Goal: Information Seeking & Learning: Learn about a topic

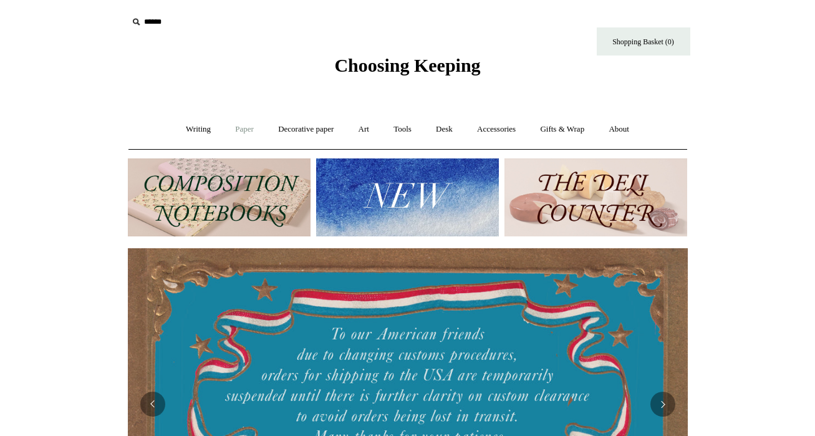
click at [235, 123] on link "Paper +" at bounding box center [244, 129] width 41 height 33
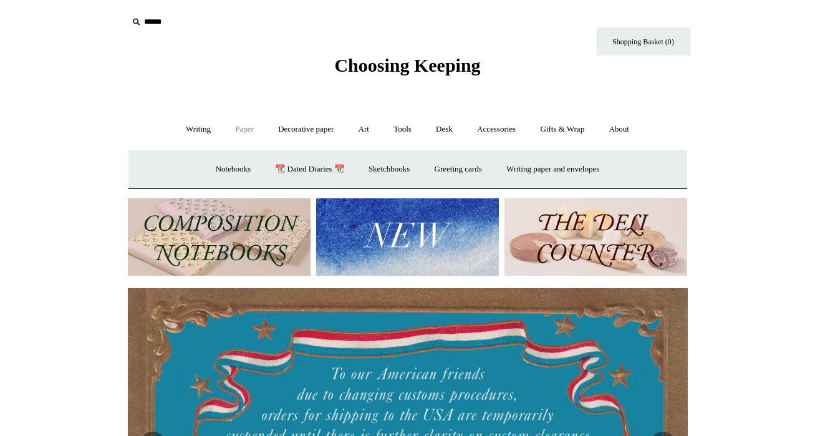
click at [229, 205] on img at bounding box center [219, 237] width 183 height 78
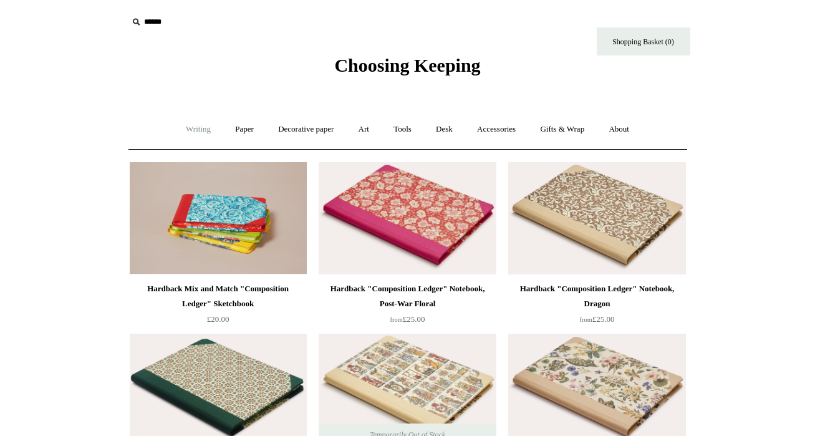
click at [203, 134] on link "Writing +" at bounding box center [198, 129] width 47 height 33
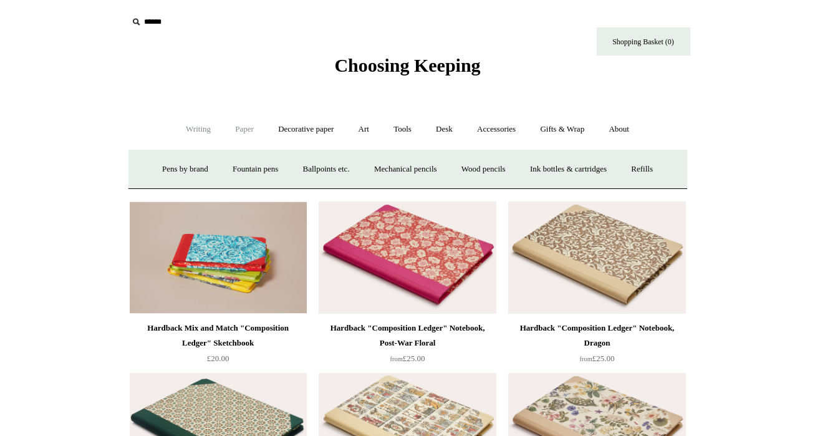
click at [237, 134] on link "Paper +" at bounding box center [244, 129] width 41 height 33
click at [232, 177] on link "Notebooks +" at bounding box center [233, 169] width 57 height 33
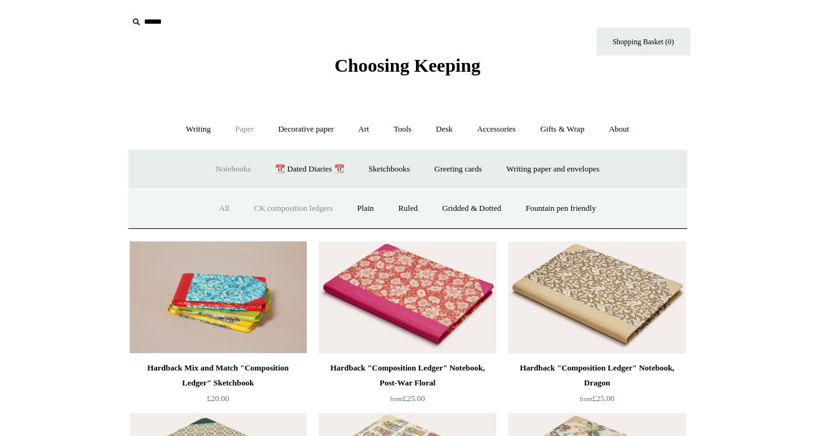
click at [216, 213] on link "All" at bounding box center [224, 208] width 33 height 33
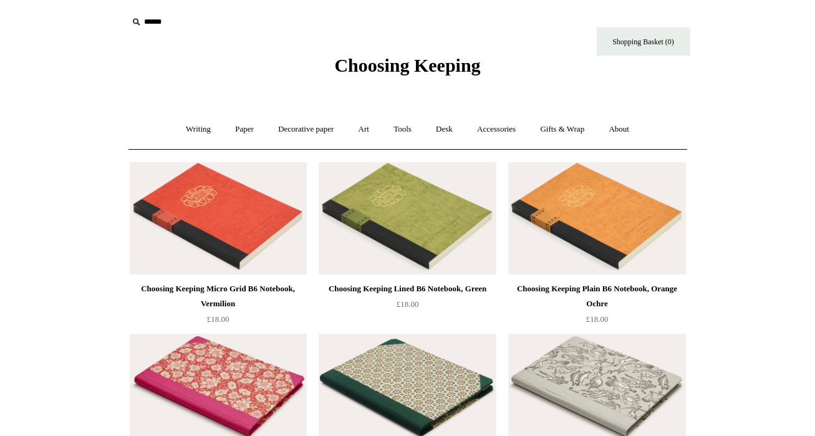
click at [155, 6] on div "Choosing Keeping" at bounding box center [408, 38] width 624 height 77
click at [155, 22] on input "text" at bounding box center [204, 22] width 153 height 23
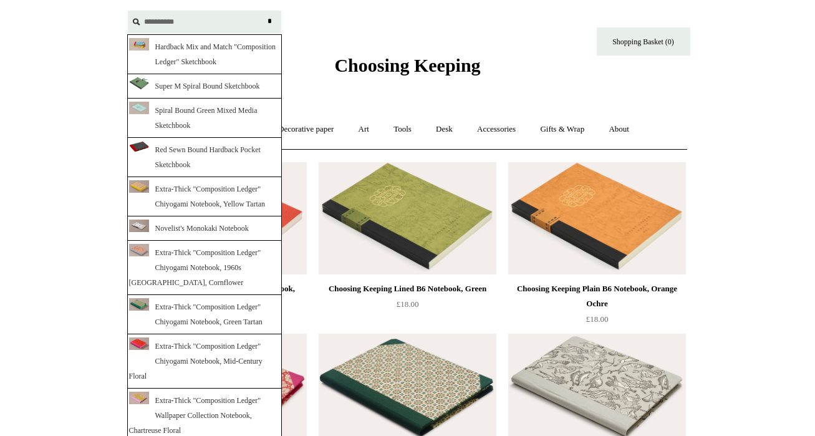
click at [166, 24] on input "**********" at bounding box center [204, 22] width 153 height 23
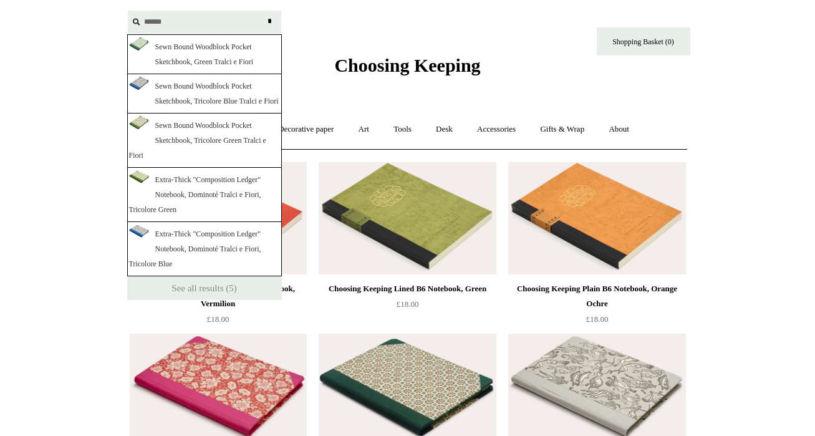
type input "******"
click at [205, 65] on link "Sewn Bound Woodblock Pocket Sketchbook, Green Tralci e Fiori" at bounding box center [204, 54] width 155 height 40
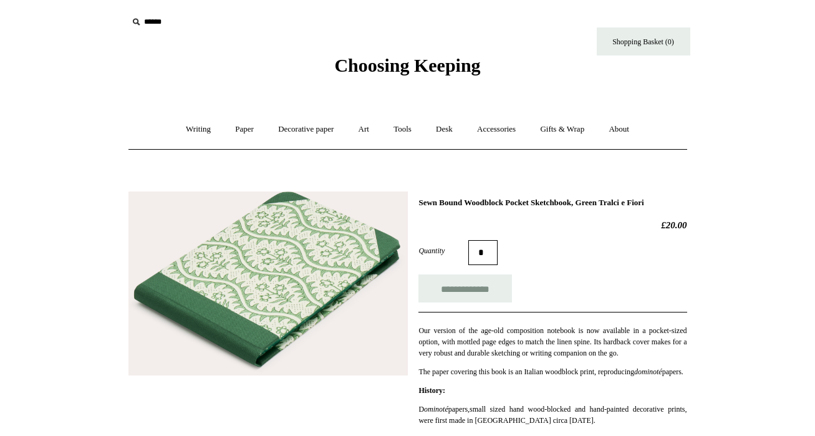
click at [177, 146] on div "Writing + Pens by brand + Kaweco Lamy Ohnishi Seisakusho Pelikan Tetzbo Pilot P…" at bounding box center [407, 129] width 559 height 40
click at [188, 130] on link "Writing +" at bounding box center [198, 129] width 47 height 33
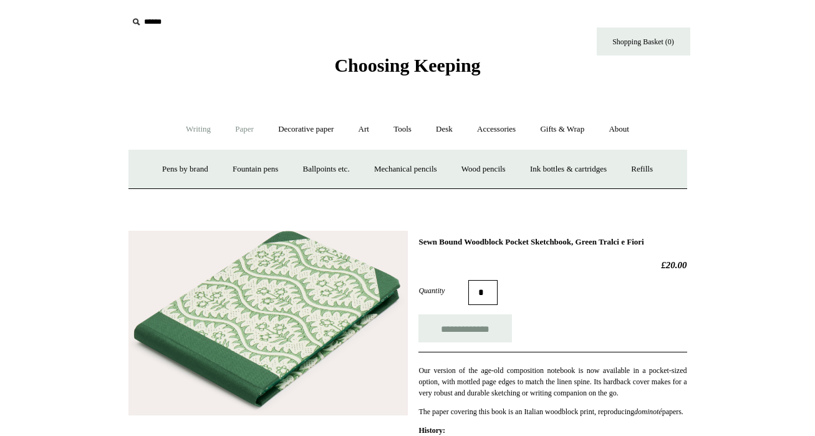
click at [243, 116] on link "Paper +" at bounding box center [244, 129] width 41 height 33
click at [398, 171] on link "Sketchbooks +" at bounding box center [389, 169] width 64 height 33
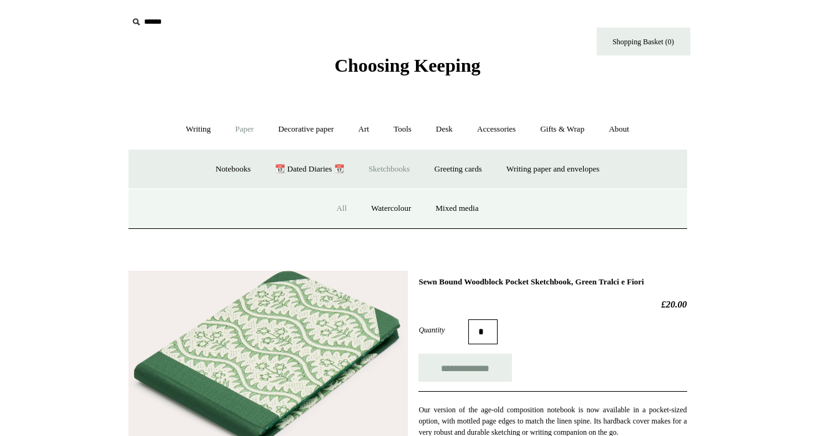
click at [339, 196] on link "All" at bounding box center [341, 208] width 33 height 33
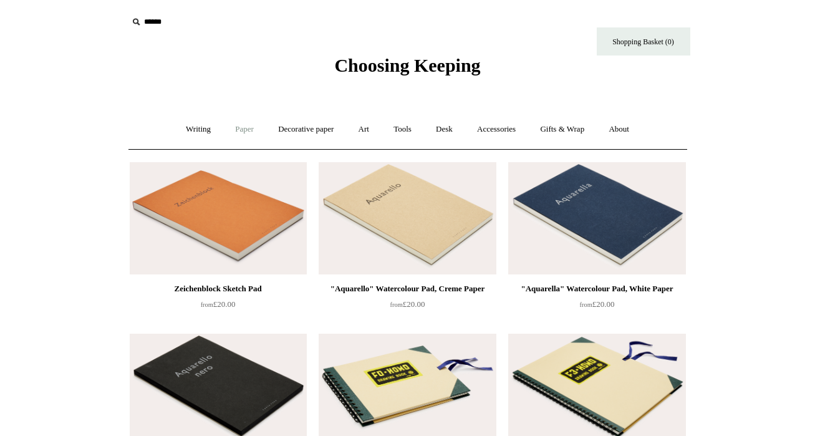
click at [224, 133] on link "Paper +" at bounding box center [244, 129] width 41 height 33
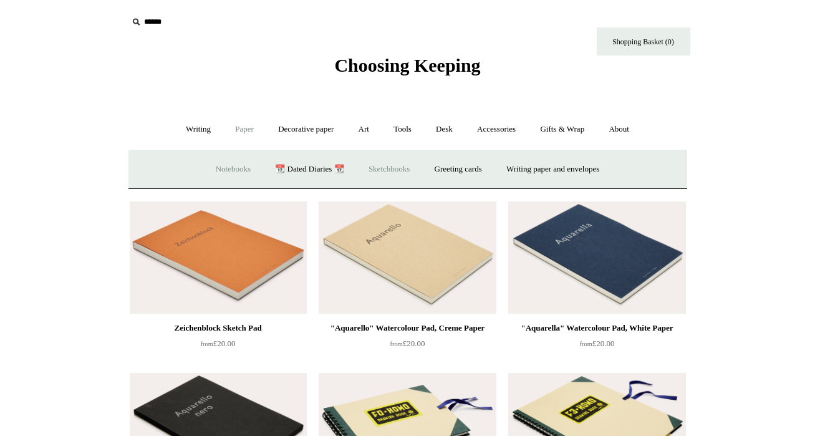
click at [226, 167] on link "Notebooks +" at bounding box center [233, 169] width 57 height 33
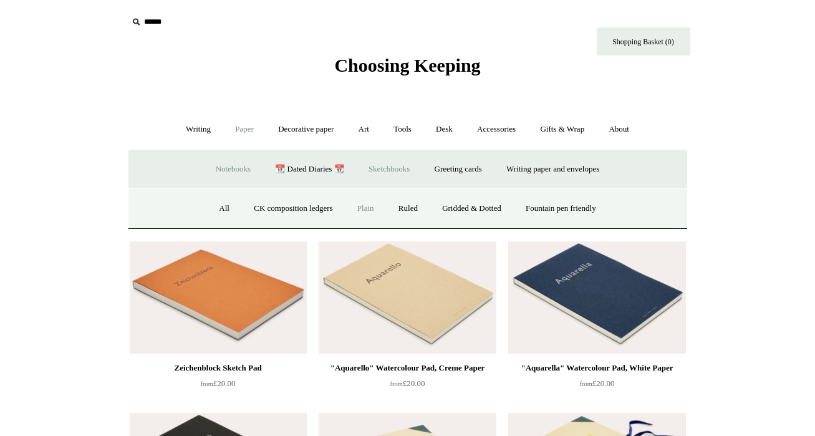
click at [346, 203] on link "Plain" at bounding box center [365, 208] width 39 height 33
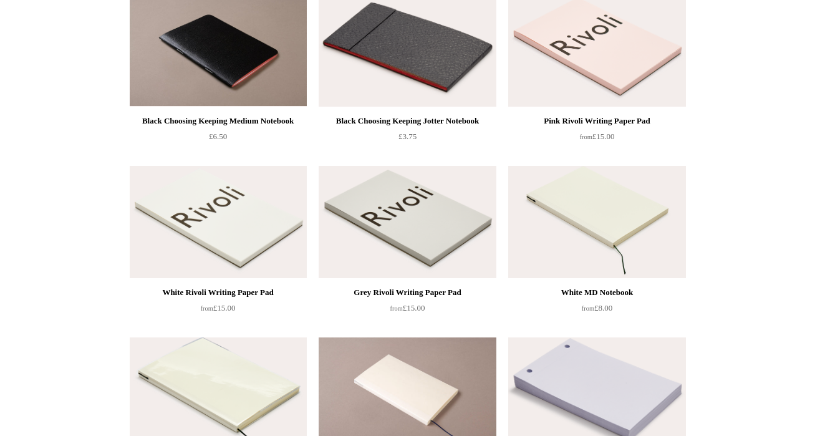
scroll to position [510, 0]
